Goal: Answer question/provide support

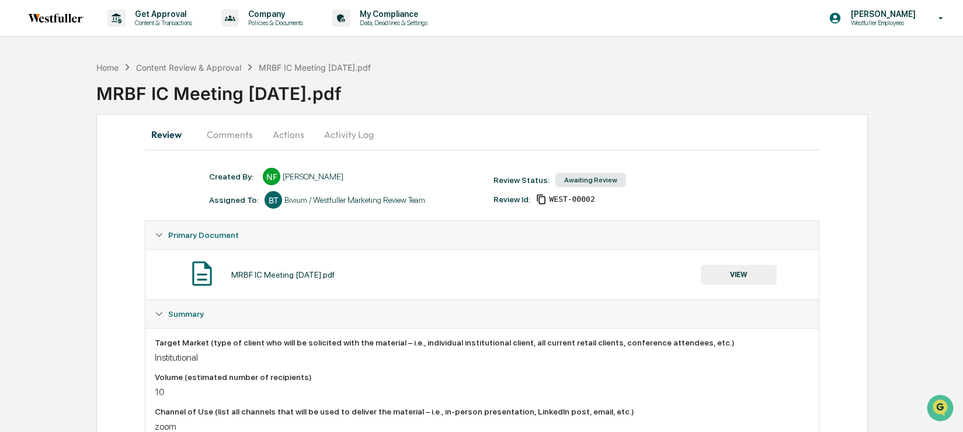
click at [241, 135] on button "Comments" at bounding box center [229, 134] width 65 height 28
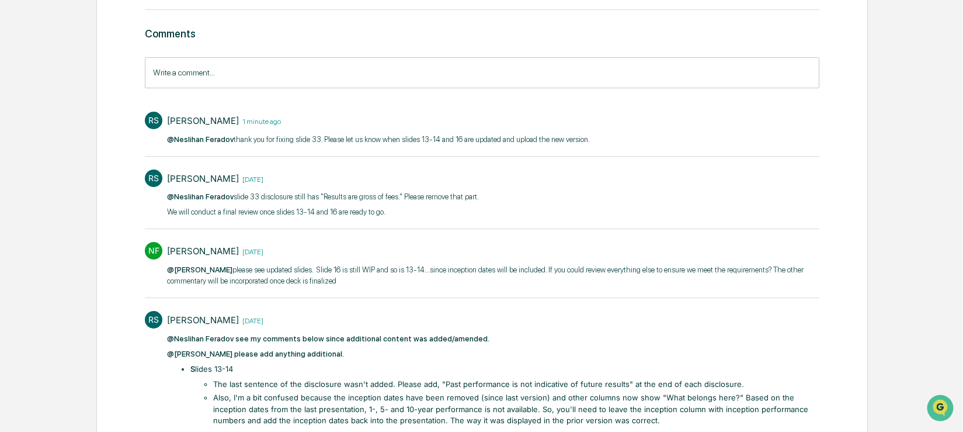
scroll to position [182, 0]
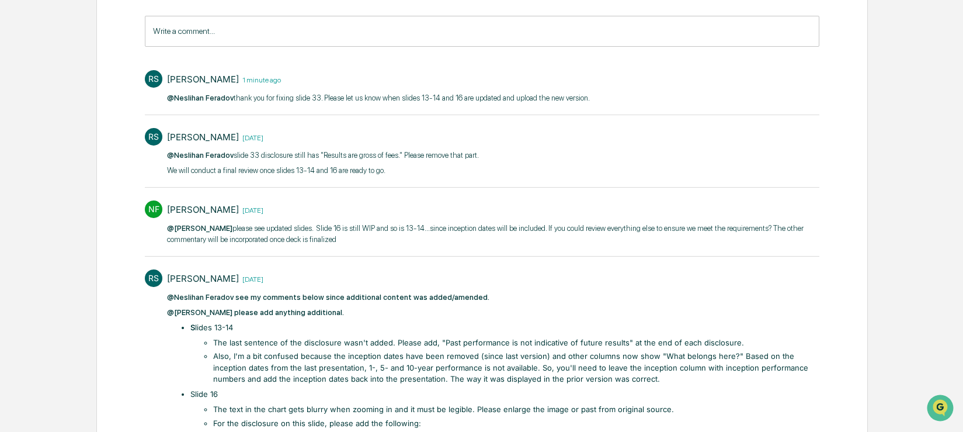
click at [414, 359] on li "Also, I'm a bit confused because the inception dates have been removed (since l…" at bounding box center [516, 368] width 606 height 34
click at [612, 377] on li "Also, I'm a bit confused because the inception dates have been removed (since l…" at bounding box center [516, 368] width 606 height 34
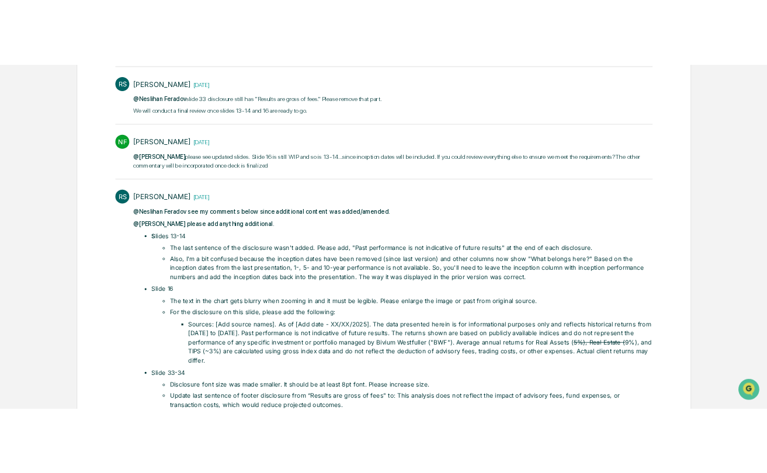
scroll to position [309, 0]
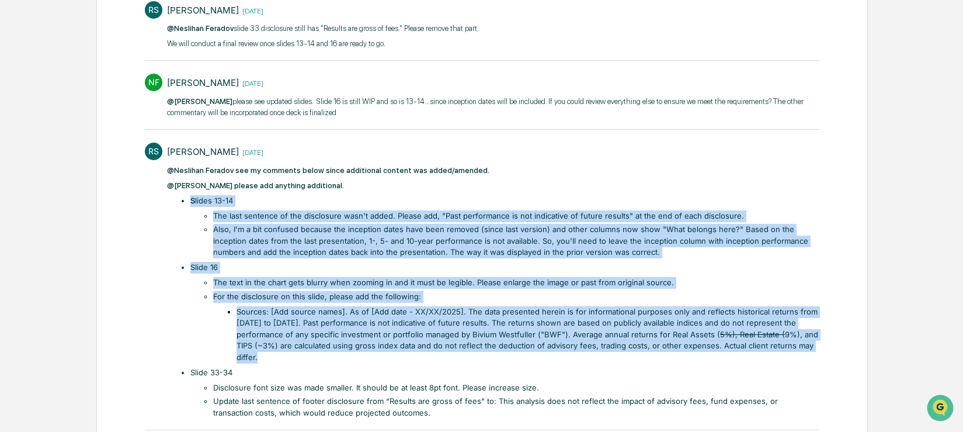
drag, startPoint x: 277, startPoint y: 354, endPoint x: 164, endPoint y: 196, distance: 193.9
click at [164, 196] on div "RS [PERSON_NAME] [DATE] @[PERSON_NAME] see my comments below since additional c…" at bounding box center [482, 280] width 674 height 286
copy ul "S lides 13-14 The last sentence of the disclosure wasn't added. Please add, "Pa…"
click at [408, 302] on li "For the disclosure on this slide, please add the following: Sources: [Add sourc…" at bounding box center [516, 327] width 606 height 72
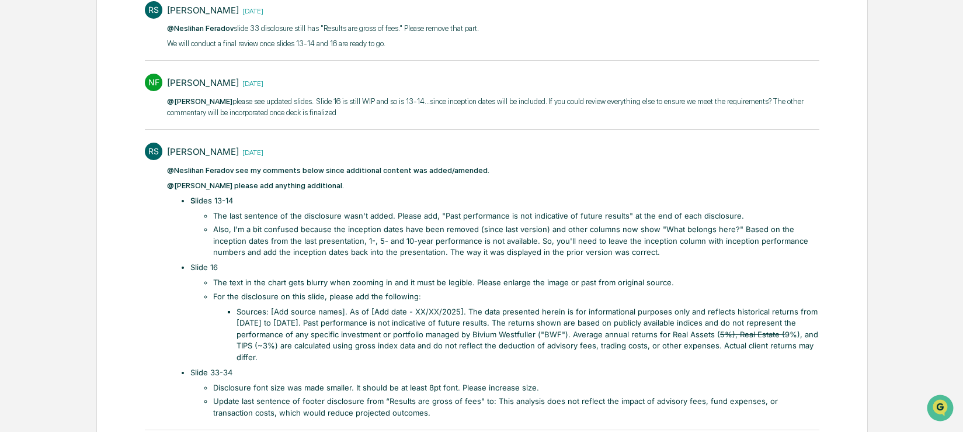
click at [356, 325] on li "Sources: [Add source names]. As of [Add date - XX/XX/2025]. The data presented …" at bounding box center [528, 334] width 583 height 57
click at [380, 322] on li "Sources: [Add source names]. As of [Add date - XX/XX/2025]. The data presented …" at bounding box center [528, 334] width 583 height 57
click at [309, 312] on li "Sources: [Add source names]. As of [Add date - XX/XX/2025]. The data presented …" at bounding box center [528, 334] width 583 height 57
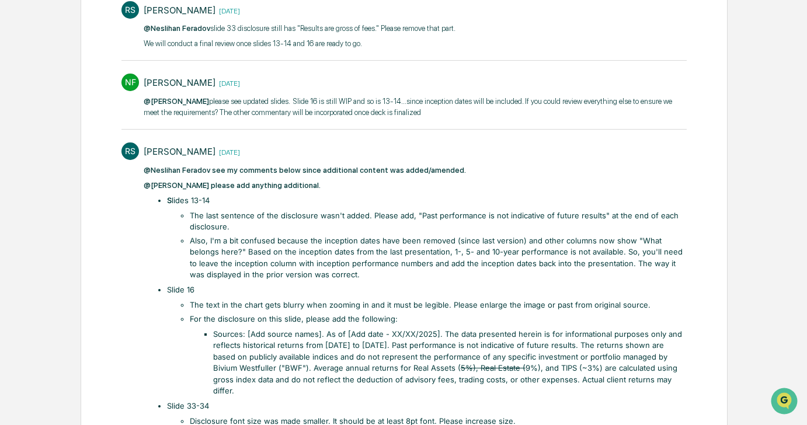
click at [297, 213] on li "The last sentence of the disclosure wasn't added. Please add, "Past performance…" at bounding box center [438, 221] width 497 height 23
drag, startPoint x: 420, startPoint y: 213, endPoint x: 599, endPoint y: 214, distance: 180.0
click at [599, 214] on li "The last sentence of the disclosure wasn't added. Please add, "Past performance…" at bounding box center [438, 221] width 497 height 23
copy li "Past performance is not indicative of future results"
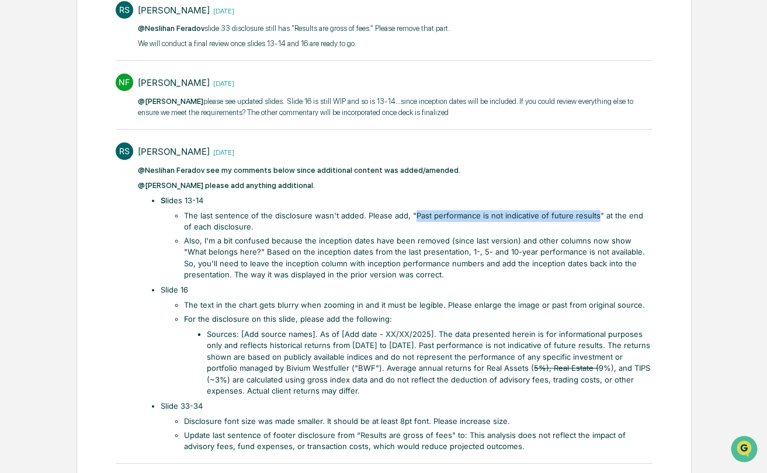
scroll to position [0, 0]
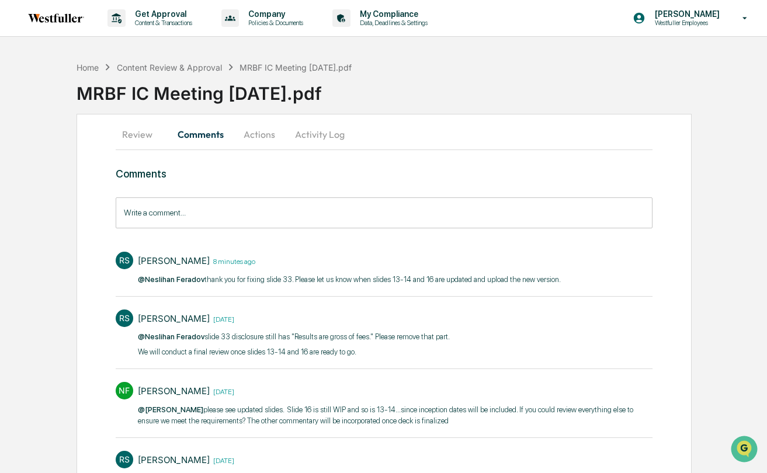
click at [253, 140] on button "Actions" at bounding box center [259, 134] width 53 height 28
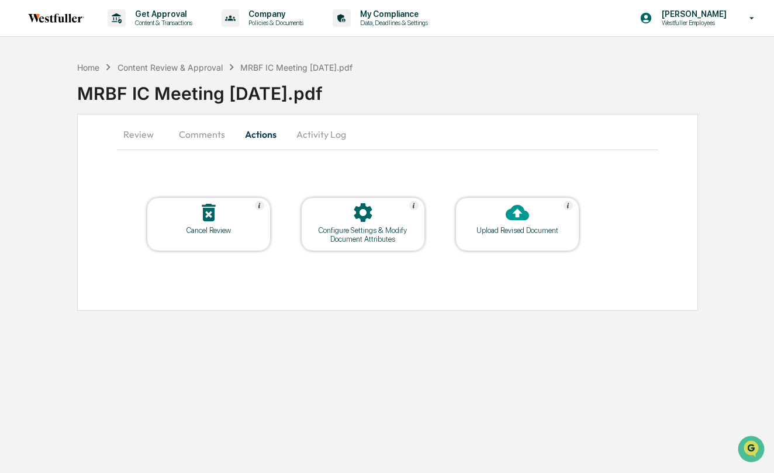
click at [515, 214] on icon at bounding box center [516, 212] width 23 height 23
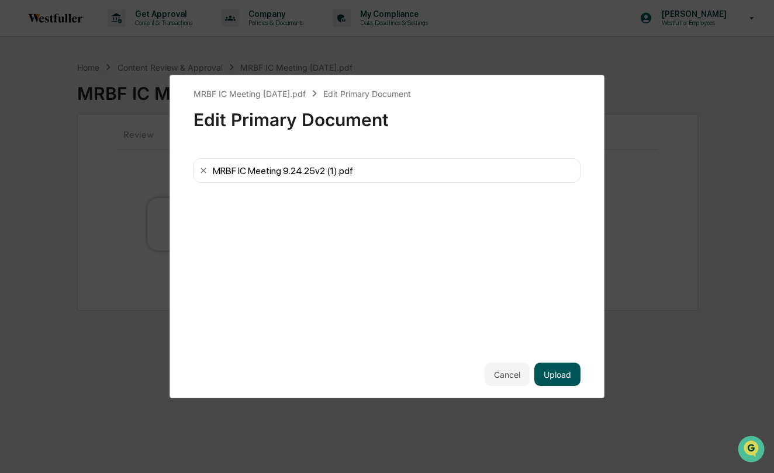
click at [561, 373] on button "Upload" at bounding box center [557, 374] width 46 height 23
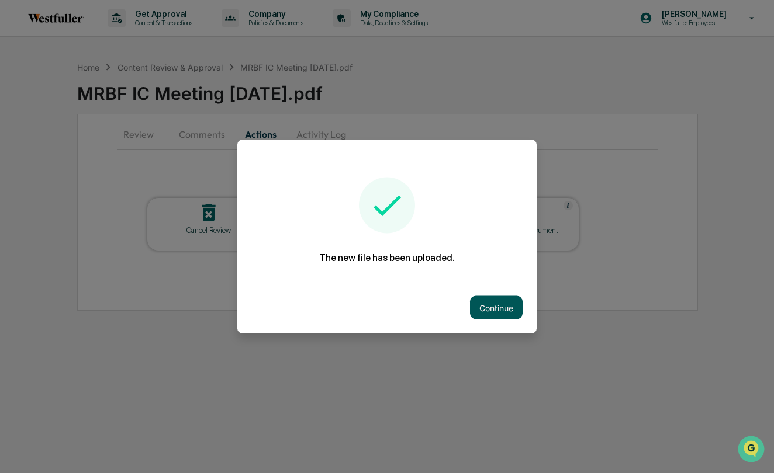
click at [493, 301] on button "Continue" at bounding box center [496, 307] width 53 height 23
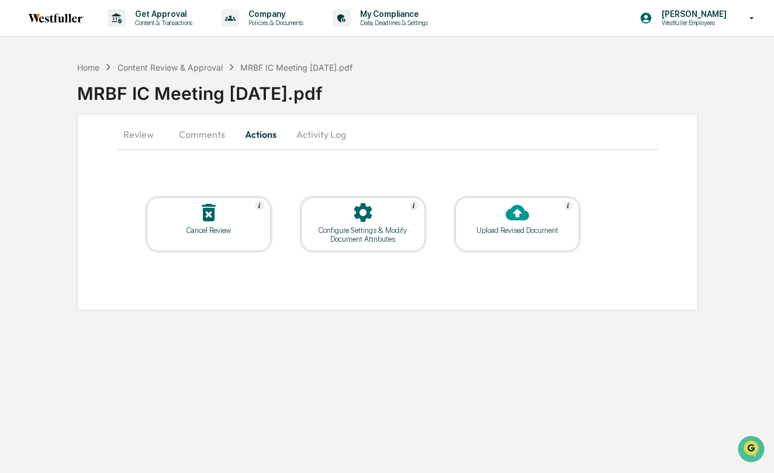
click at [199, 136] on button "Comments" at bounding box center [201, 134] width 65 height 28
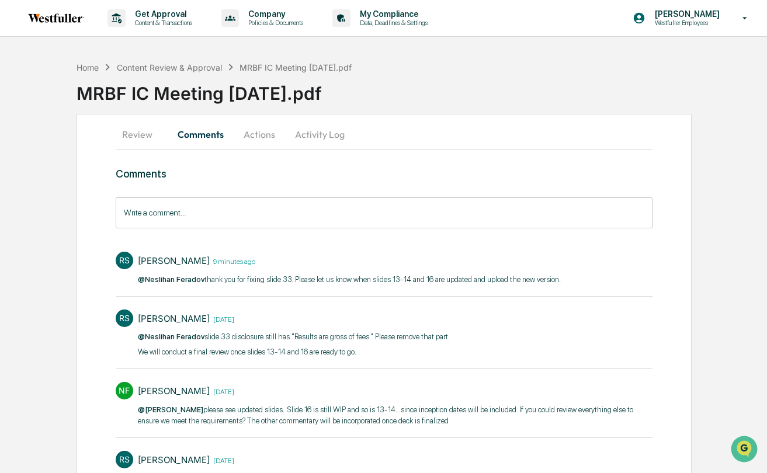
click at [239, 201] on input "Write a comment..." at bounding box center [384, 212] width 537 height 31
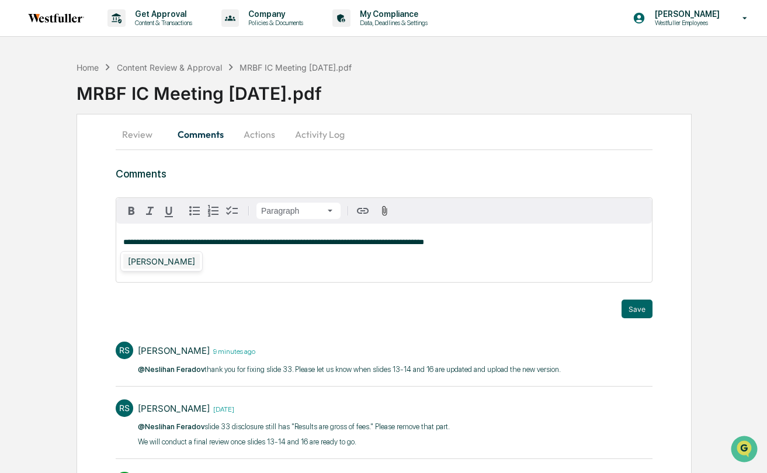
click at [133, 266] on div "[PERSON_NAME]" at bounding box center [161, 261] width 77 height 15
click at [648, 306] on button "Save" at bounding box center [637, 309] width 31 height 19
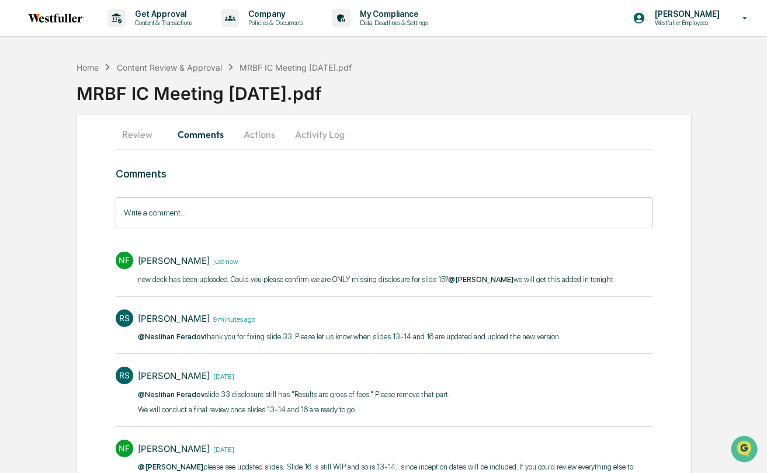
click at [377, 286] on p "new deck has been uploaded. Could you please confirm we are ONLY missing disclo…" at bounding box center [376, 280] width 476 height 12
click at [325, 139] on button "Activity Log" at bounding box center [320, 134] width 68 height 28
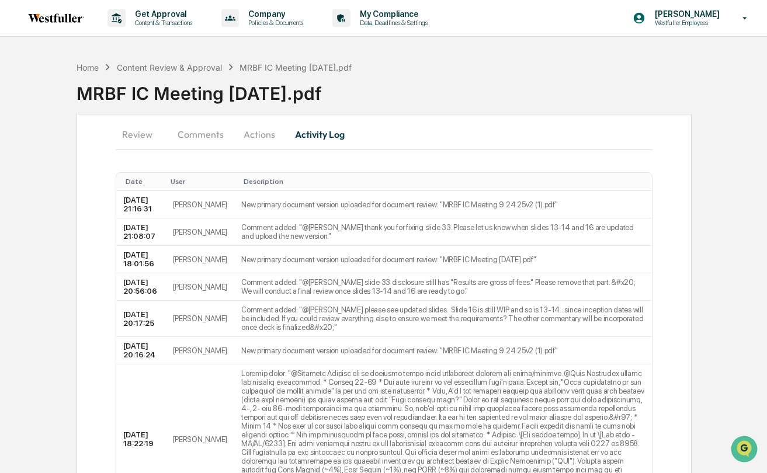
click at [148, 133] on button "Review" at bounding box center [142, 134] width 53 height 28
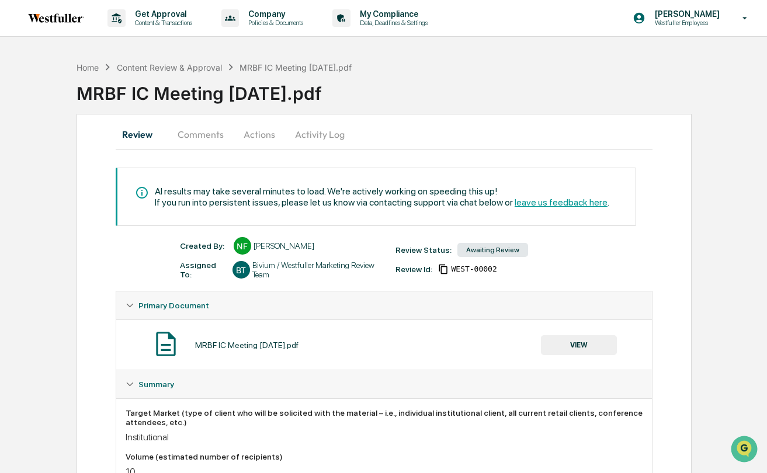
click at [211, 136] on button "Comments" at bounding box center [200, 134] width 65 height 28
